Goal: Use online tool/utility: Utilize a website feature to perform a specific function

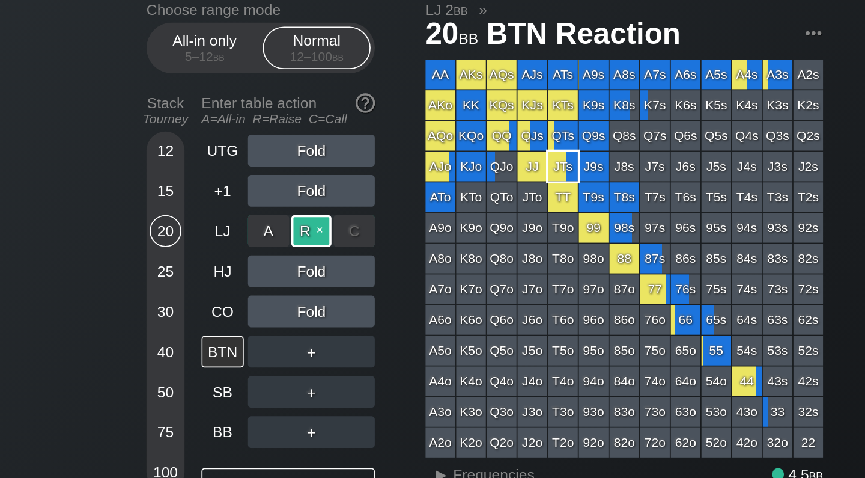
click at [195, 158] on div "R ✕" at bounding box center [206, 167] width 23 height 18
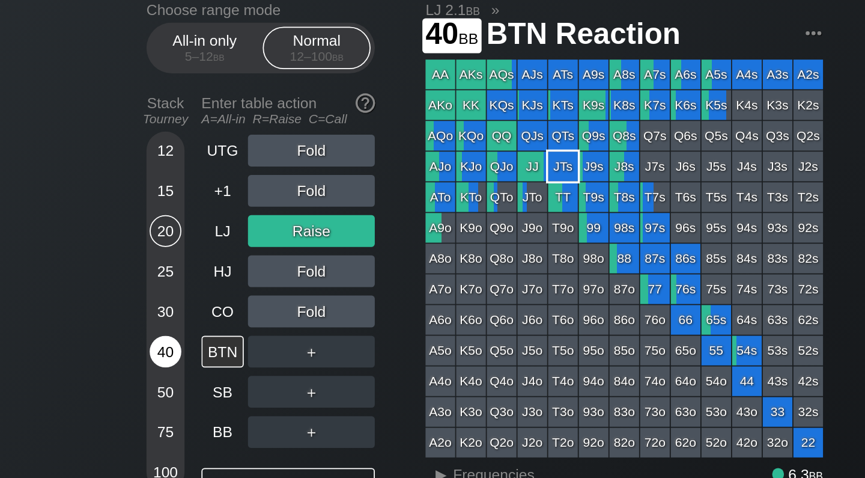
click at [115, 226] on div "40" at bounding box center [124, 235] width 18 height 18
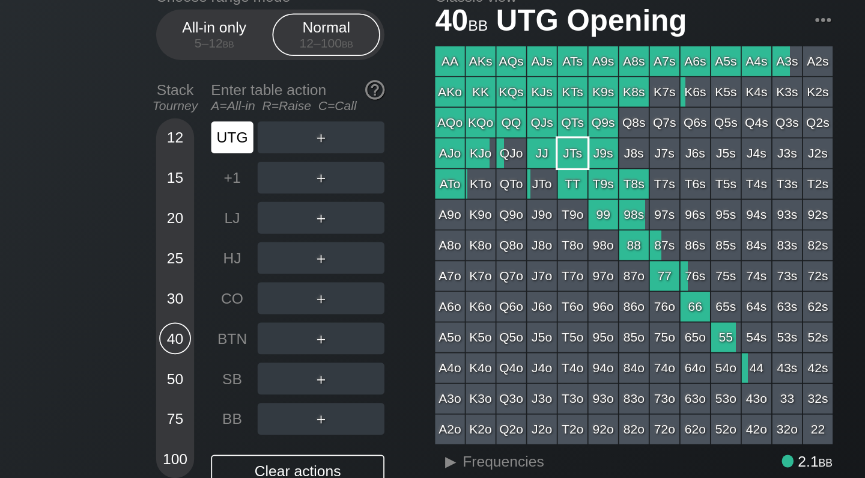
click at [144, 112] on div "UTG" at bounding box center [156, 121] width 24 height 18
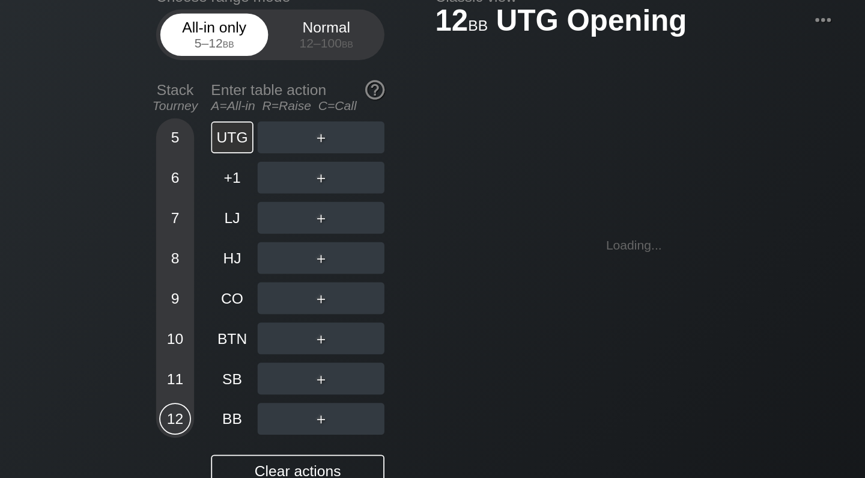
click at [121, 64] on div "5 – 12 bb" at bounding box center [146, 68] width 50 height 8
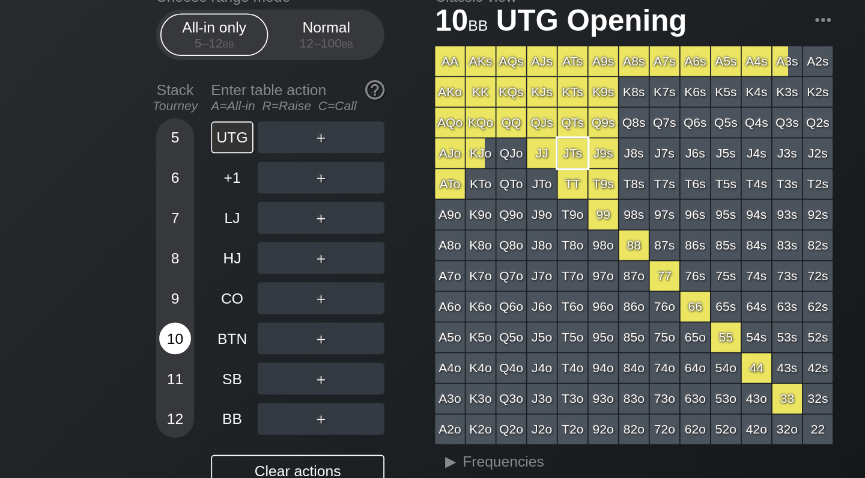
click at [115, 226] on div "10" at bounding box center [124, 235] width 18 height 18
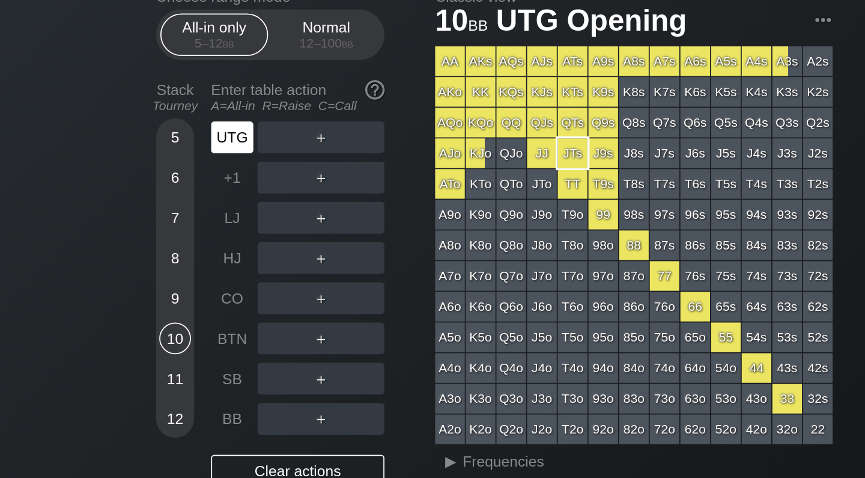
click at [144, 112] on div "UTG" at bounding box center [156, 121] width 24 height 18
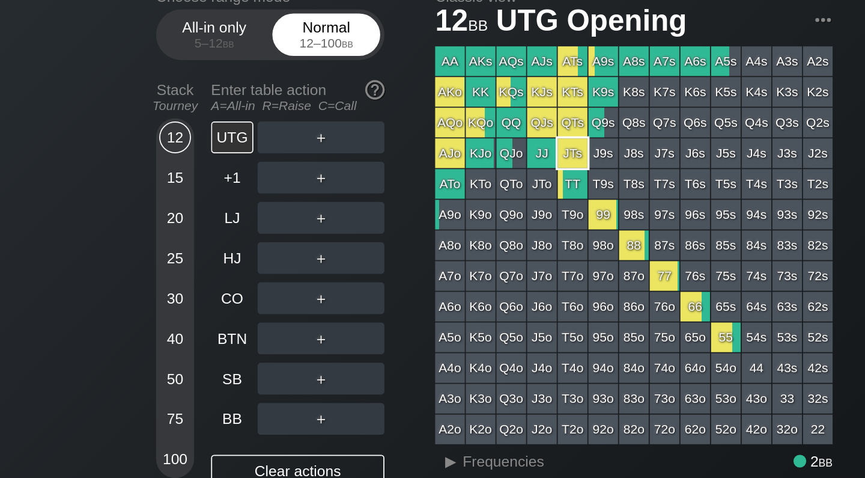
click at [182, 52] on div "Normal 12 – 100 bb" at bounding box center [209, 63] width 55 height 23
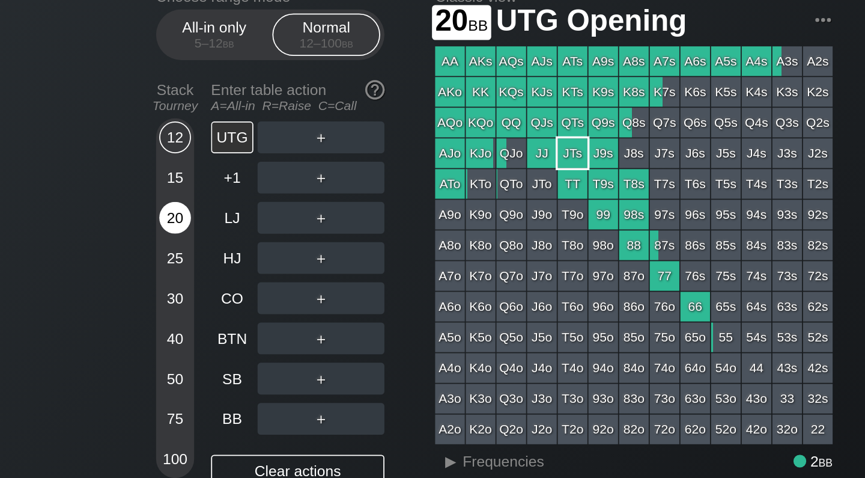
click at [115, 158] on div "20" at bounding box center [124, 167] width 18 height 18
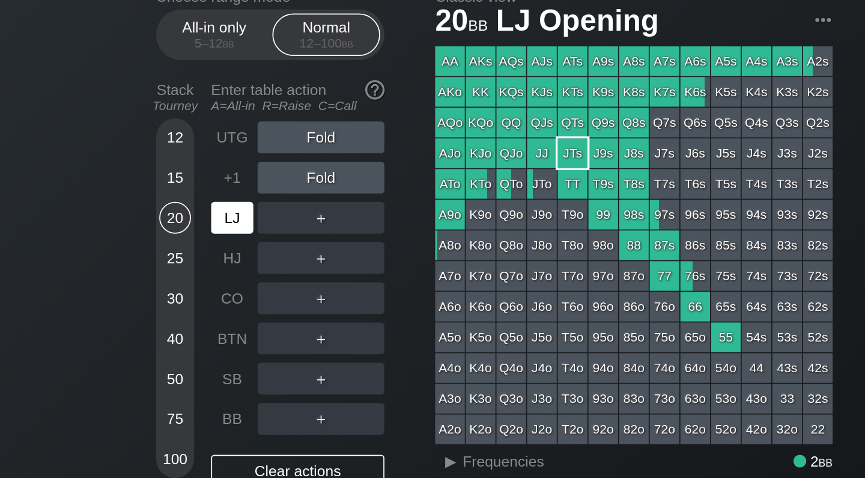
click at [144, 158] on div "LJ" at bounding box center [156, 167] width 24 height 18
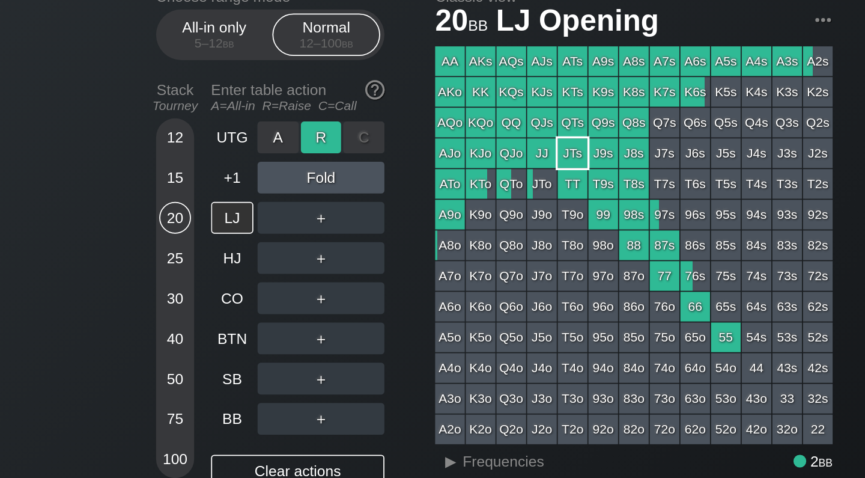
click at [195, 112] on div "R ✕" at bounding box center [206, 121] width 23 height 18
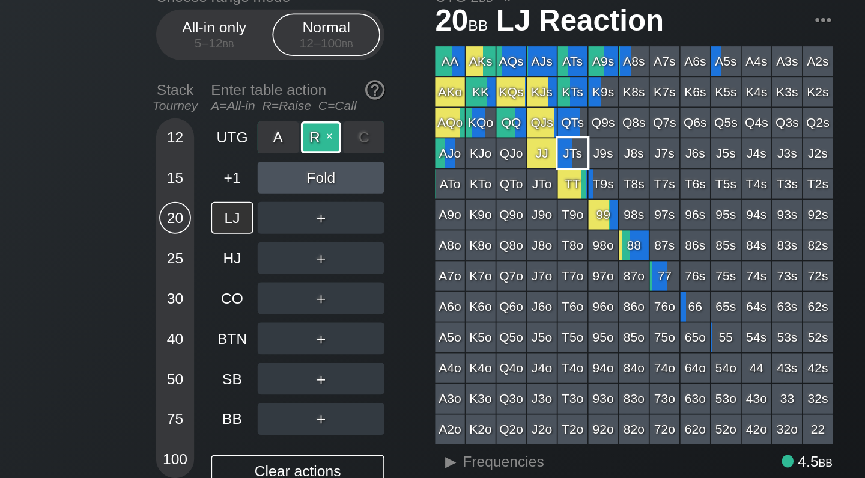
click at [195, 112] on div "R ✕" at bounding box center [206, 121] width 23 height 18
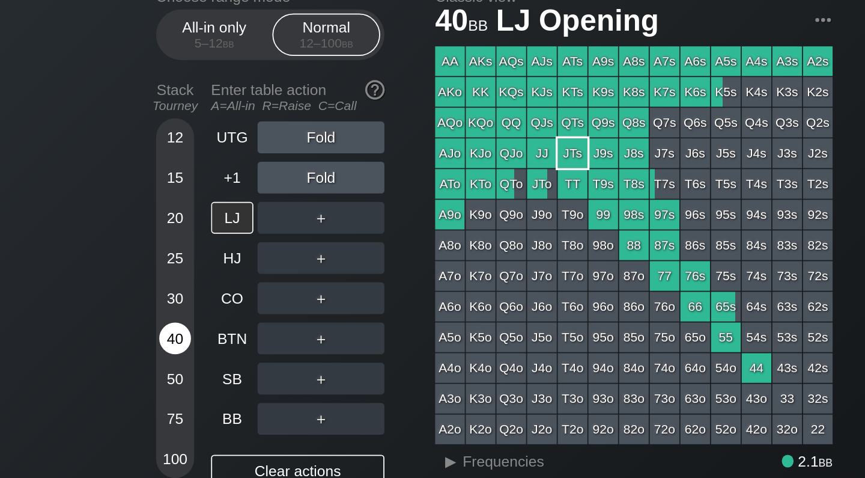
click at [115, 226] on div "40" at bounding box center [124, 235] width 18 height 18
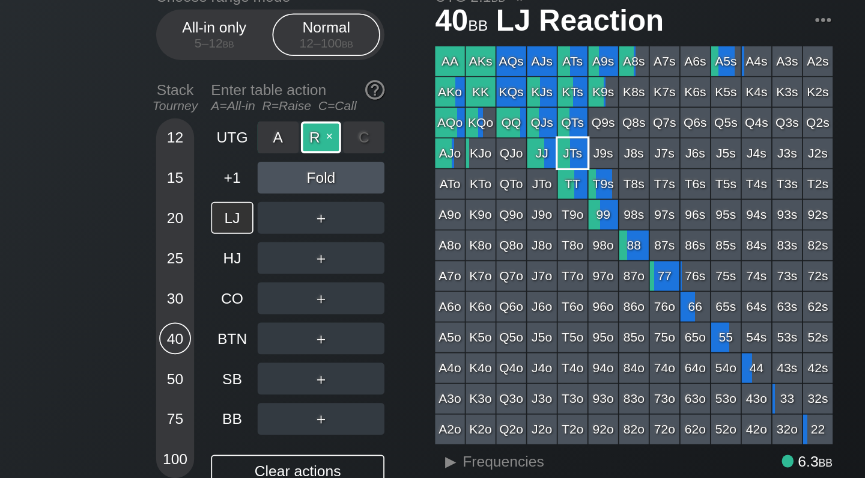
click at [195, 112] on div "R ✕" at bounding box center [206, 121] width 23 height 18
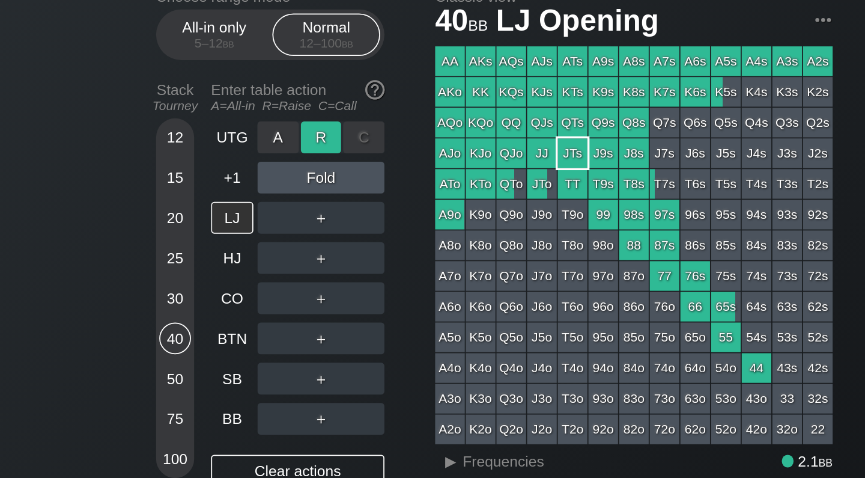
click at [195, 112] on div "R ✕" at bounding box center [206, 121] width 23 height 18
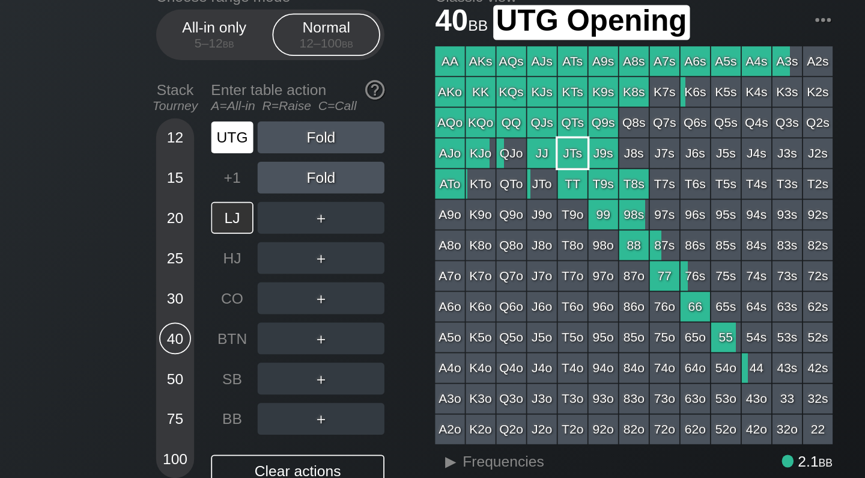
click at [144, 112] on div "UTG" at bounding box center [156, 121] width 24 height 18
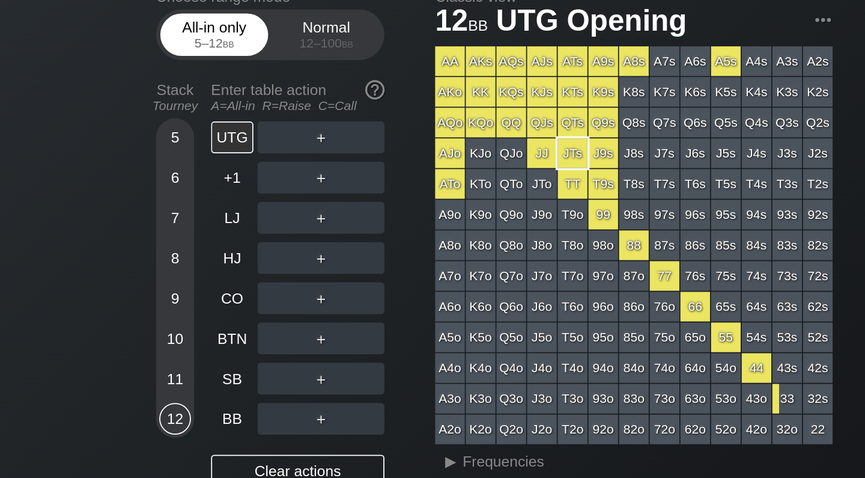
click at [121, 64] on div "5 – 12 bb" at bounding box center [146, 68] width 50 height 8
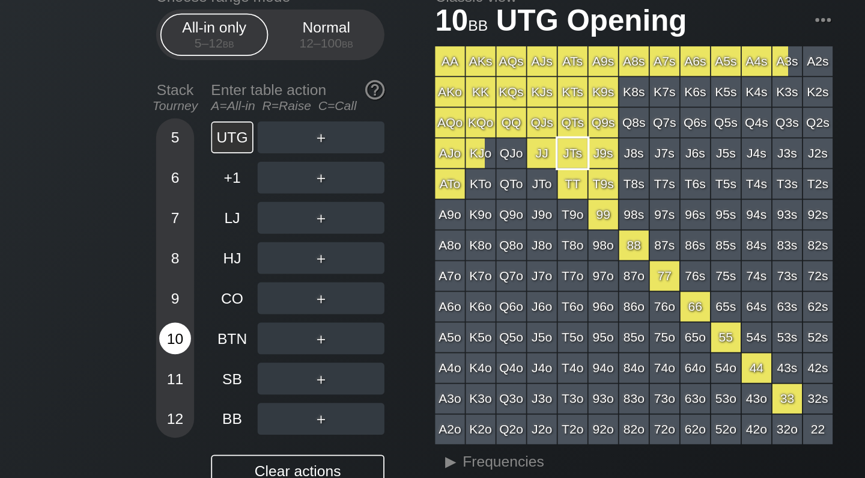
click at [115, 226] on div "10" at bounding box center [124, 235] width 18 height 18
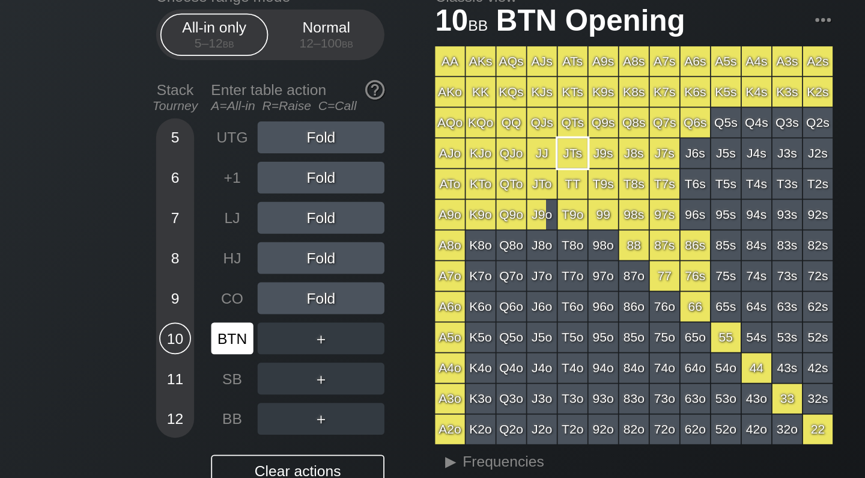
click at [144, 226] on div "BTN" at bounding box center [156, 235] width 24 height 18
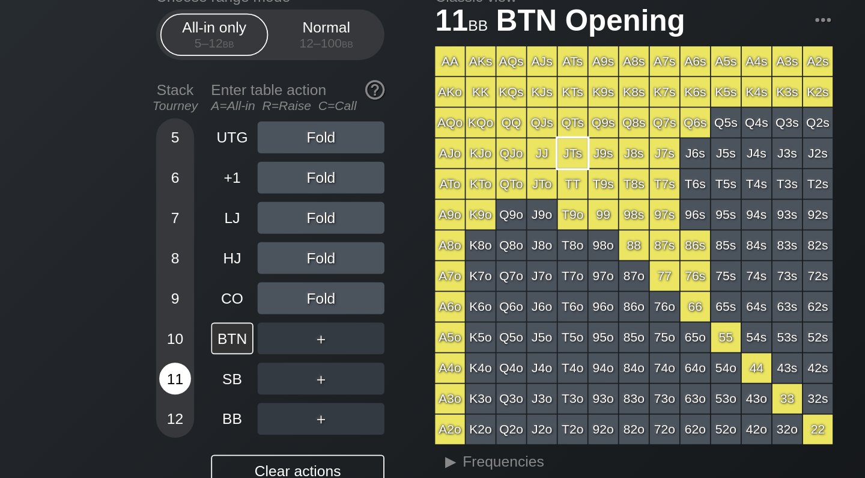
click at [115, 249] on div "11" at bounding box center [124, 258] width 18 height 18
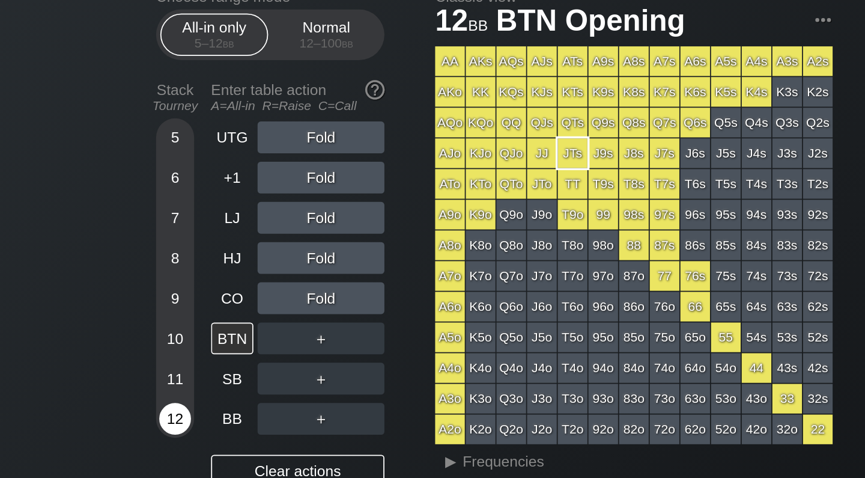
click at [115, 272] on div "12" at bounding box center [124, 281] width 18 height 18
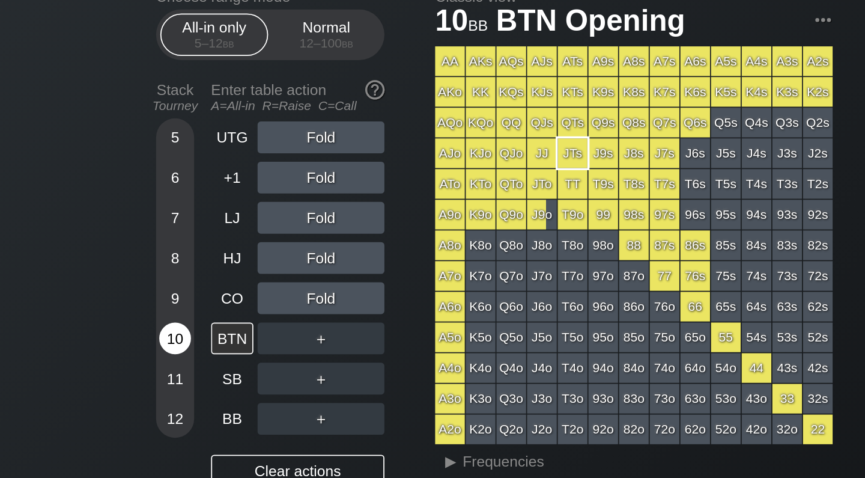
click at [115, 226] on div "10" at bounding box center [124, 235] width 18 height 18
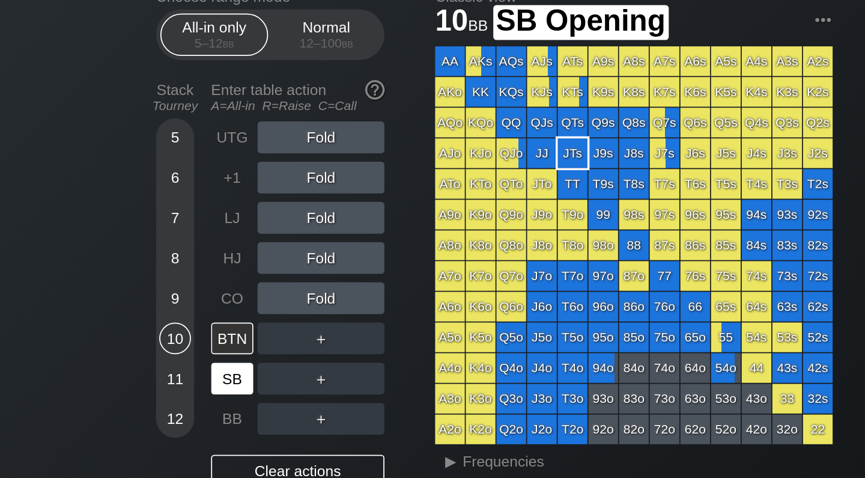
click at [144, 249] on div "SB" at bounding box center [156, 258] width 24 height 18
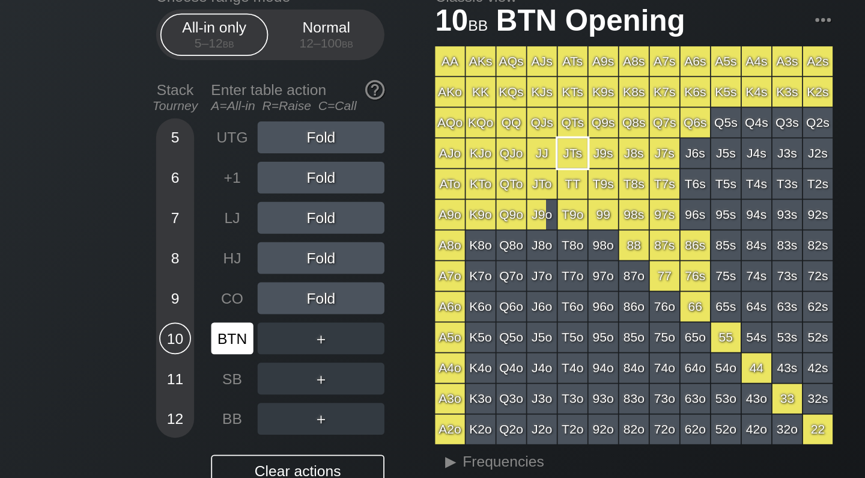
click at [144, 226] on div "BTN" at bounding box center [156, 235] width 24 height 18
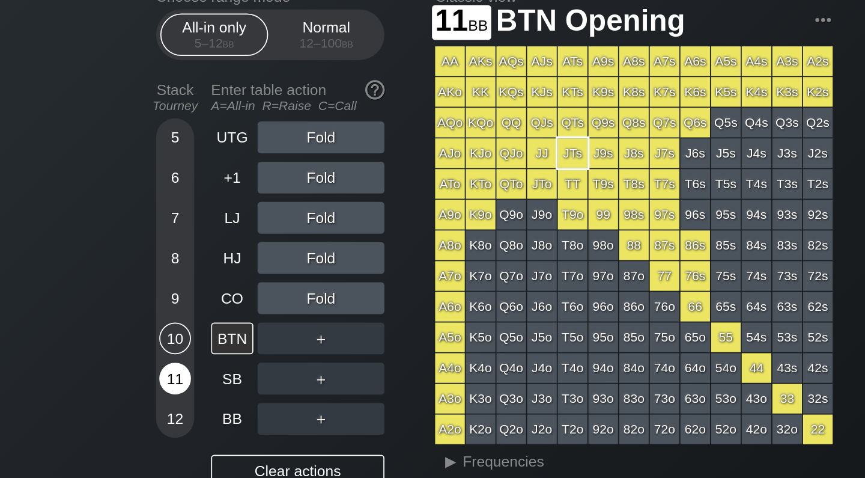
click at [115, 249] on div "11" at bounding box center [124, 258] width 18 height 18
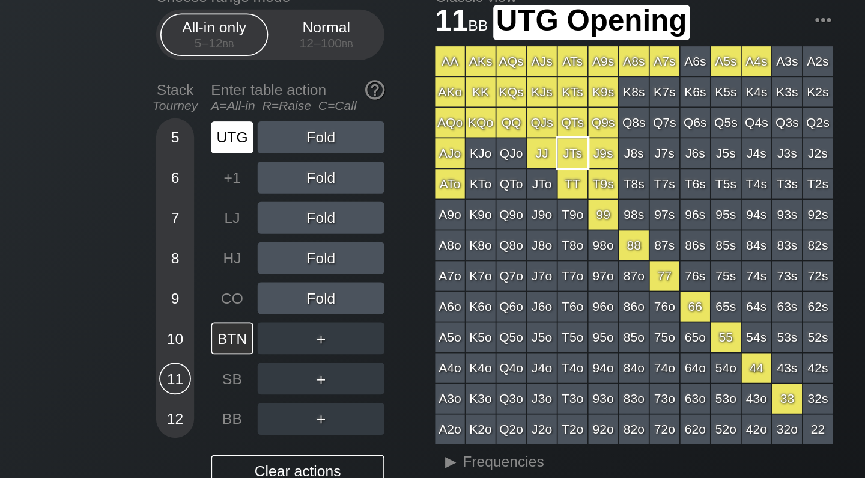
click at [144, 112] on div "UTG" at bounding box center [156, 121] width 24 height 18
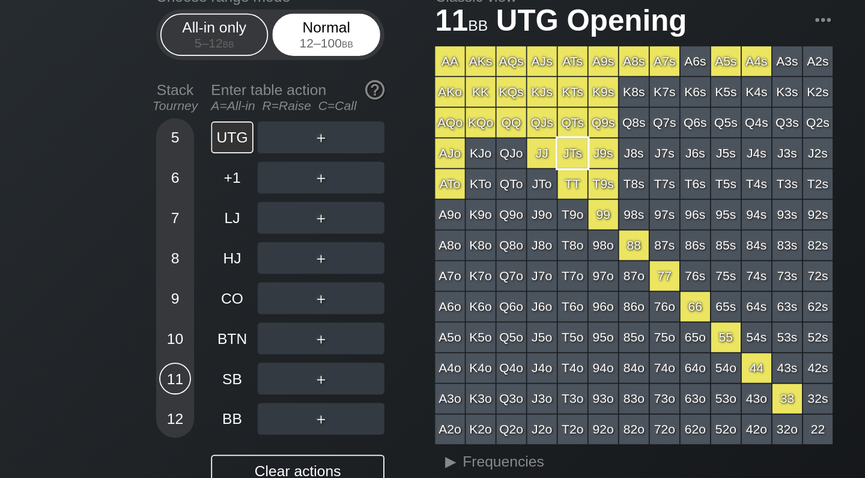
click at [184, 64] on div "12 – 100 bb" at bounding box center [209, 68] width 50 height 8
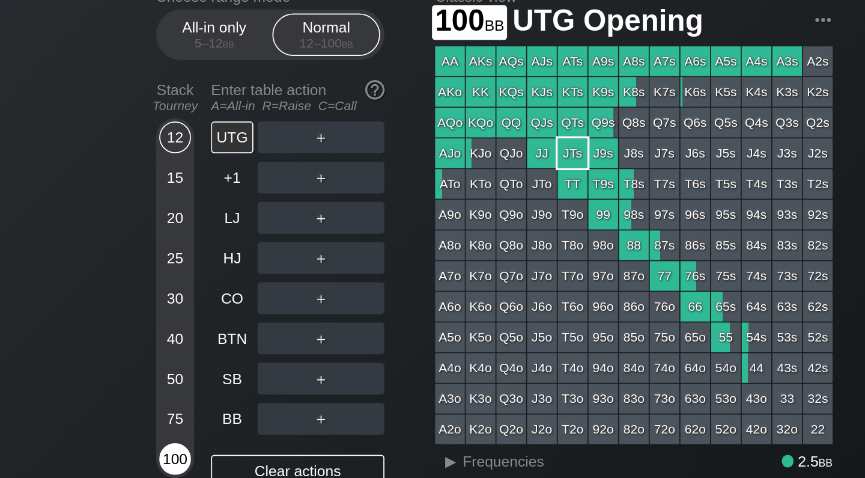
click at [115, 295] on div "100" at bounding box center [124, 304] width 18 height 18
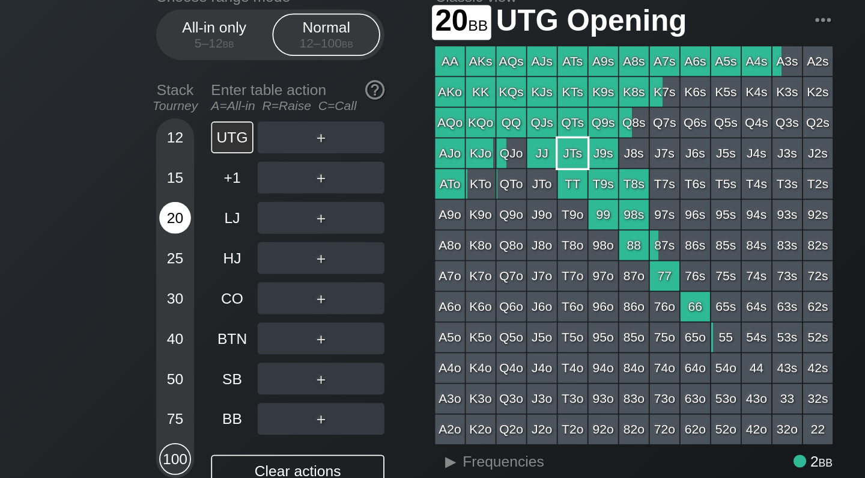
click at [115, 158] on div "20" at bounding box center [124, 167] width 18 height 18
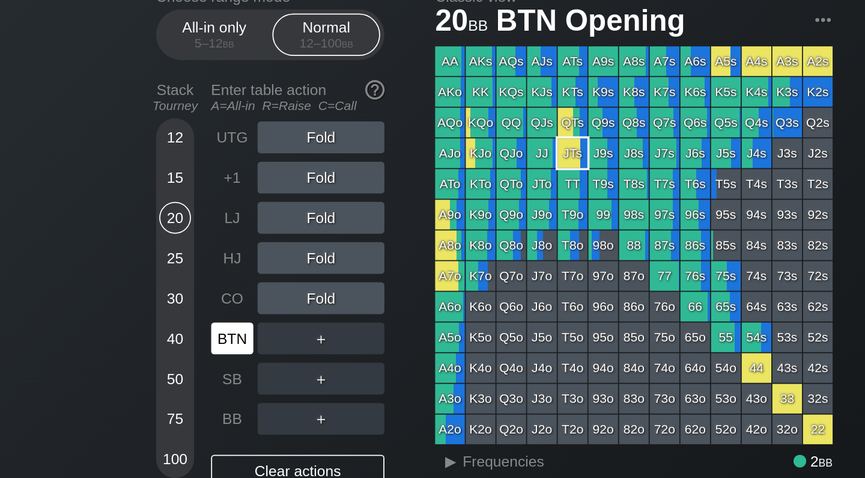
click at [144, 226] on div "BTN" at bounding box center [156, 235] width 24 height 18
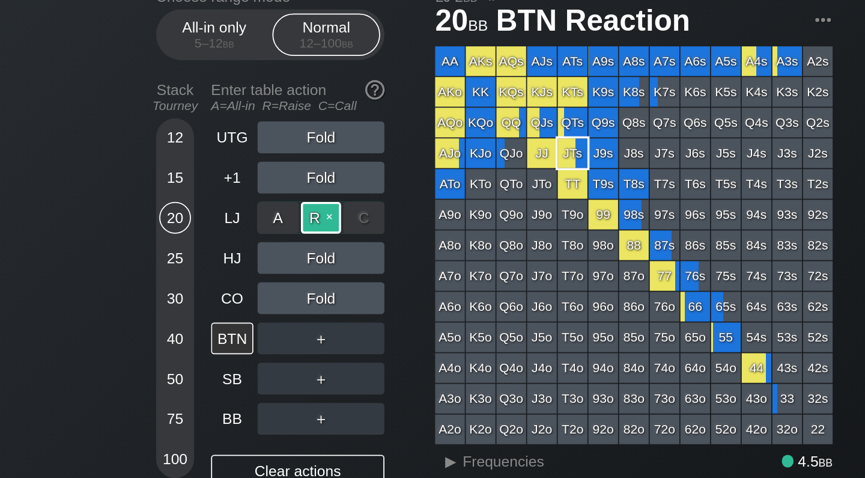
click at [195, 158] on div "R ✕" at bounding box center [206, 167] width 23 height 18
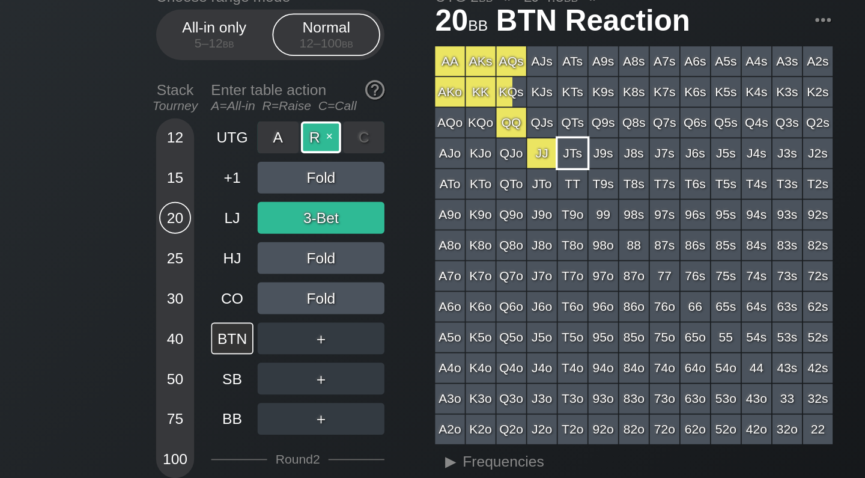
click at [195, 112] on div "R ✕" at bounding box center [206, 121] width 23 height 18
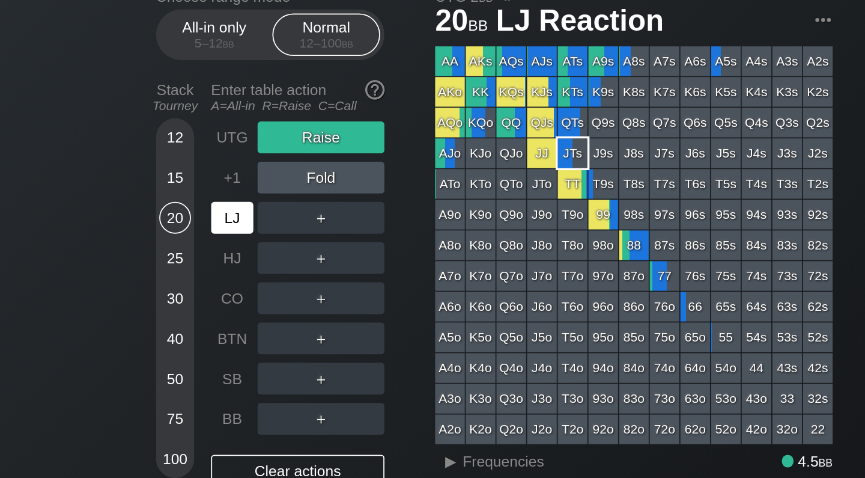
click at [144, 158] on div "LJ" at bounding box center [156, 167] width 24 height 18
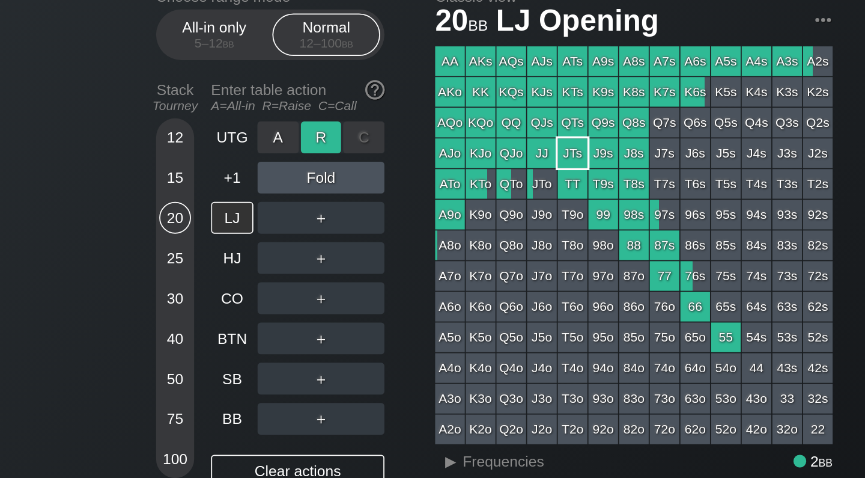
click at [195, 112] on div "R ✕" at bounding box center [206, 121] width 23 height 18
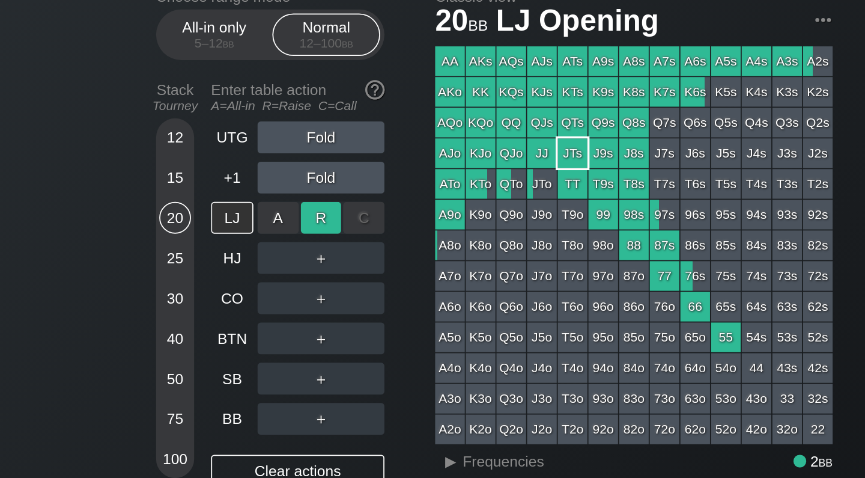
click at [195, 158] on div "R ✕" at bounding box center [206, 167] width 23 height 18
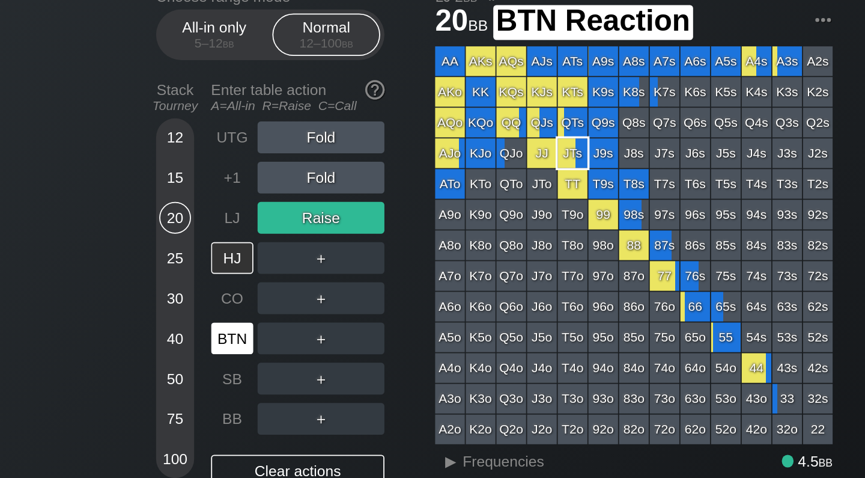
click at [144, 226] on div "BTN" at bounding box center [156, 235] width 24 height 18
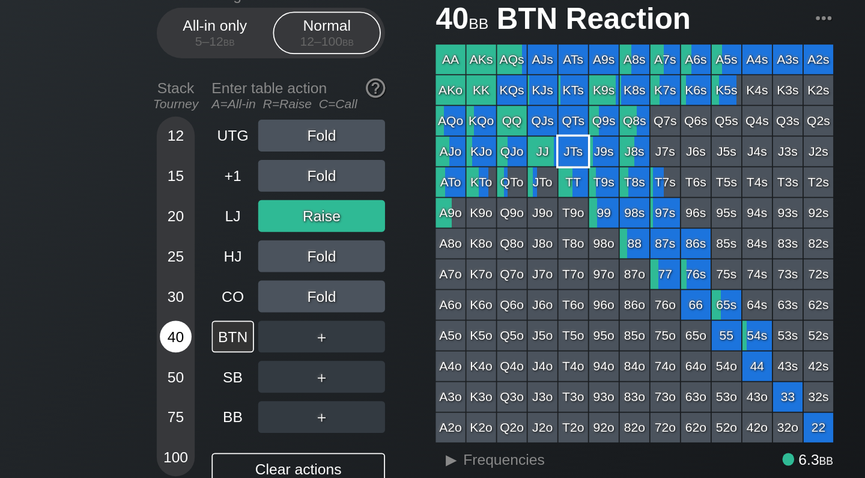
click at [115, 226] on div "40" at bounding box center [124, 235] width 18 height 18
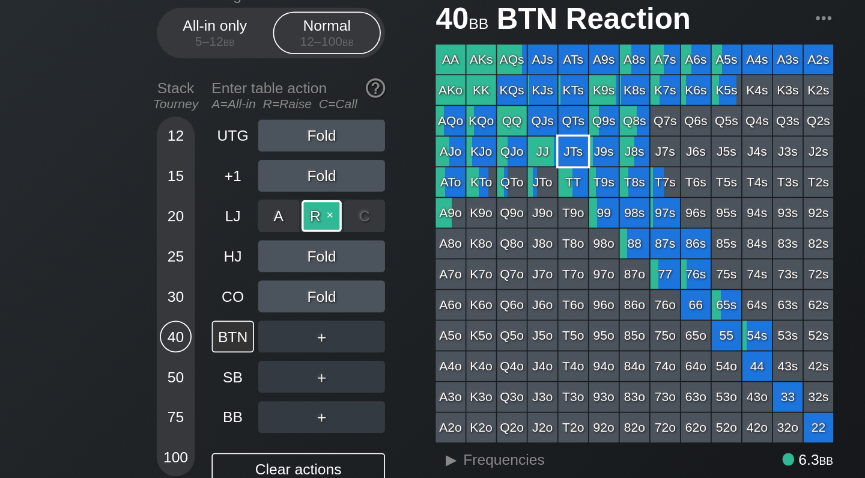
click at [195, 158] on div "R ✕" at bounding box center [206, 167] width 23 height 18
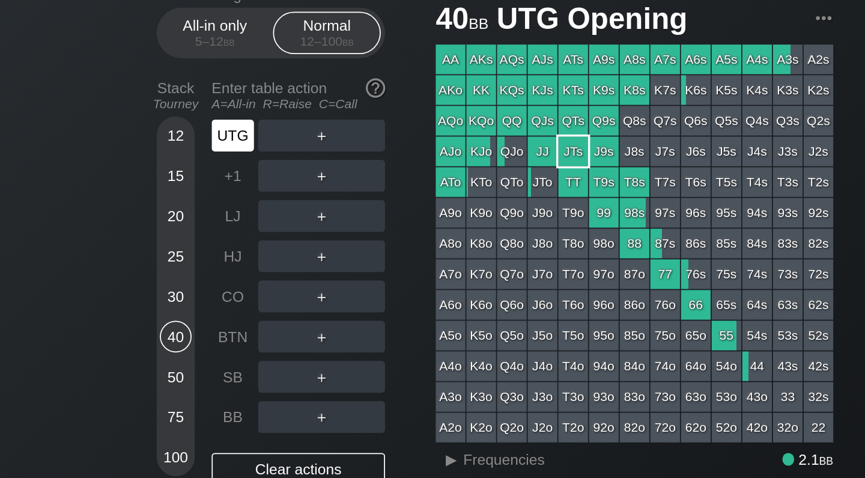
click at [144, 112] on div "UTG" at bounding box center [156, 121] width 24 height 18
